Goal: Task Accomplishment & Management: Use online tool/utility

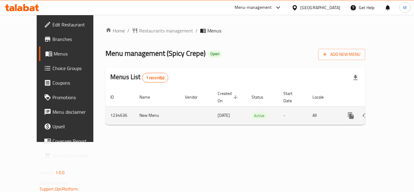
click at [391, 112] on icon "enhanced table" at bounding box center [394, 115] width 7 height 7
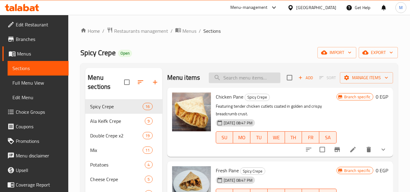
click at [265, 79] on input "search" at bounding box center [245, 78] width 72 height 11
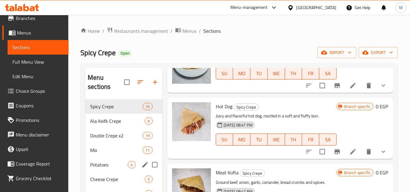
scroll to position [33, 0]
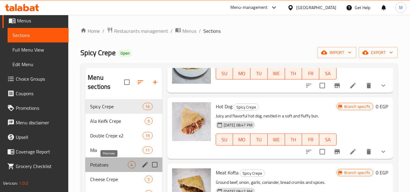
click at [113, 163] on span "Potatoes" at bounding box center [109, 164] width 38 height 7
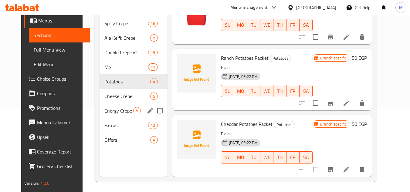
scroll to position [55, 0]
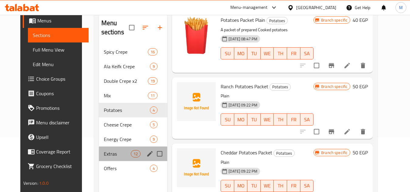
click at [111, 155] on span "Extras" at bounding box center [117, 153] width 27 height 7
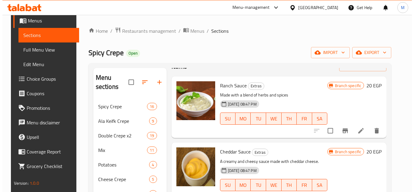
scroll to position [30, 0]
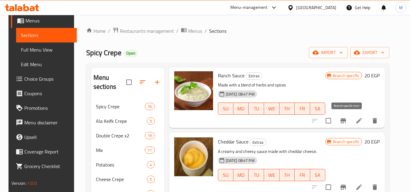
click at [346, 120] on icon "Branch-specific-item" at bounding box center [342, 120] width 5 height 5
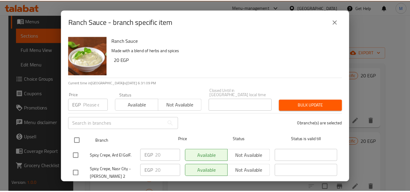
scroll to position [28, 0]
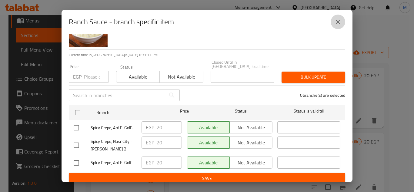
click at [338, 21] on icon "close" at bounding box center [338, 22] width 4 height 4
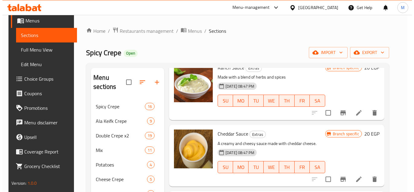
scroll to position [61, 0]
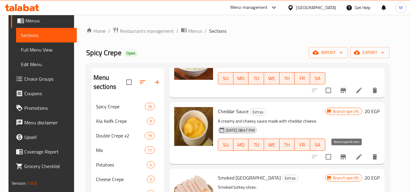
click at [346, 159] on icon "Branch-specific-item" at bounding box center [342, 156] width 5 height 5
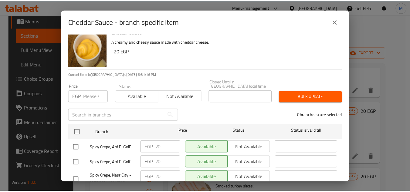
scroll to position [0, 0]
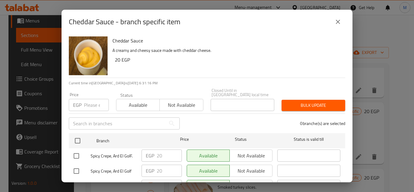
click at [336, 20] on icon "close" at bounding box center [338, 21] width 7 height 7
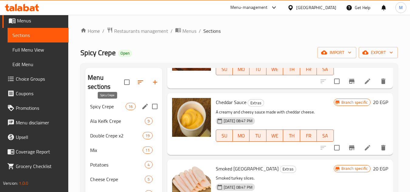
click at [110, 107] on span "Spicy Crepe" at bounding box center [107, 106] width 35 height 7
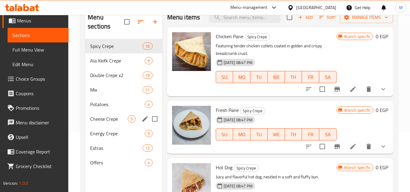
scroll to position [61, 0]
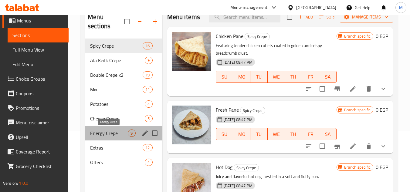
click at [115, 130] on span "Energy Crepe" at bounding box center [109, 133] width 38 height 7
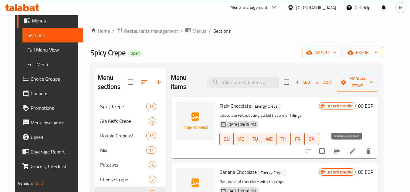
click at [340, 150] on icon "Branch-specific-item" at bounding box center [336, 150] width 7 height 7
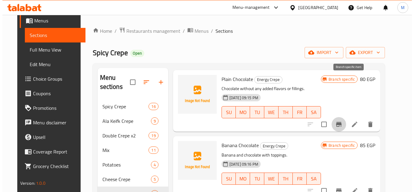
scroll to position [91, 0]
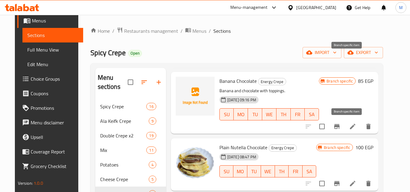
click at [340, 124] on icon "Branch-specific-item" at bounding box center [336, 126] width 7 height 7
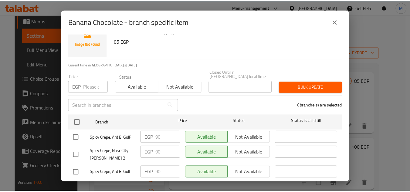
scroll to position [28, 0]
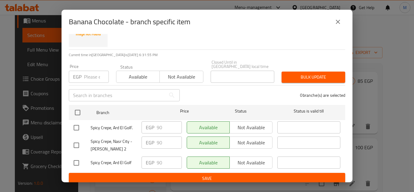
click at [337, 23] on icon "close" at bounding box center [338, 22] width 4 height 4
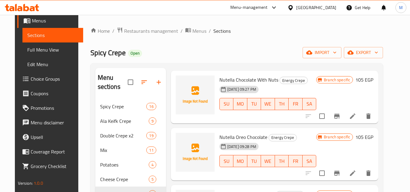
scroll to position [121, 0]
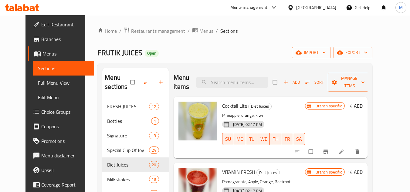
click at [42, 56] on span "Menus" at bounding box center [65, 53] width 47 height 7
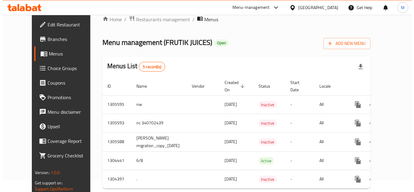
scroll to position [30, 0]
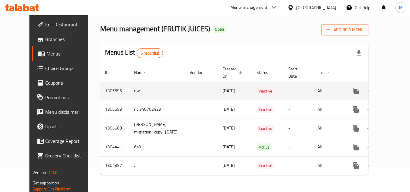
click at [129, 85] on td "nw" at bounding box center [157, 91] width 56 height 19
copy td "nw"
click at [381, 87] on icon "enhanced table" at bounding box center [384, 90] width 7 height 7
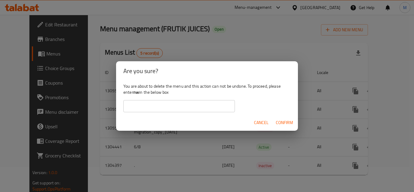
click at [153, 106] on input "text" at bounding box center [179, 106] width 112 height 12
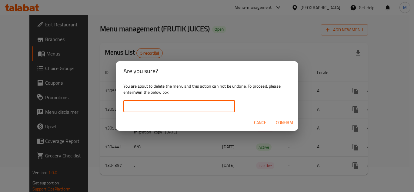
paste input "nw"
type input "nw"
click at [281, 122] on span "Confirm" at bounding box center [284, 123] width 17 height 8
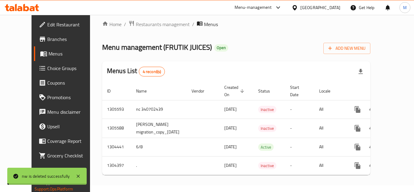
scroll to position [11, 0]
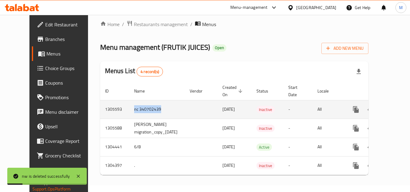
drag, startPoint x: 143, startPoint y: 104, endPoint x: 110, endPoint y: 104, distance: 32.5
click at [129, 104] on td "nc 340702439" at bounding box center [157, 109] width 56 height 19
copy td "nc 340702439"
click at [381, 106] on icon "enhanced table" at bounding box center [384, 109] width 7 height 7
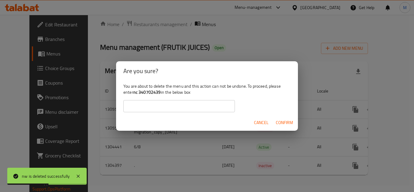
click at [175, 101] on input "text" at bounding box center [179, 106] width 112 height 12
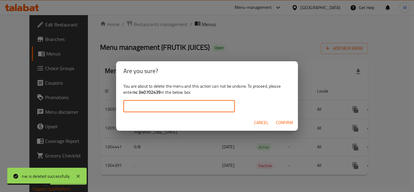
paste input "nc 340702439"
type input "nc 340702439"
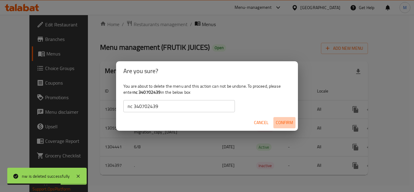
click at [282, 120] on span "Confirm" at bounding box center [284, 123] width 17 height 8
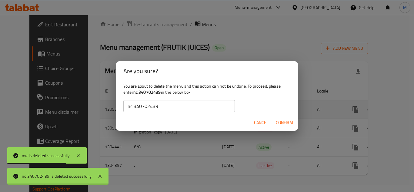
scroll to position [0, 0]
